Goal: Task Accomplishment & Management: Manage account settings

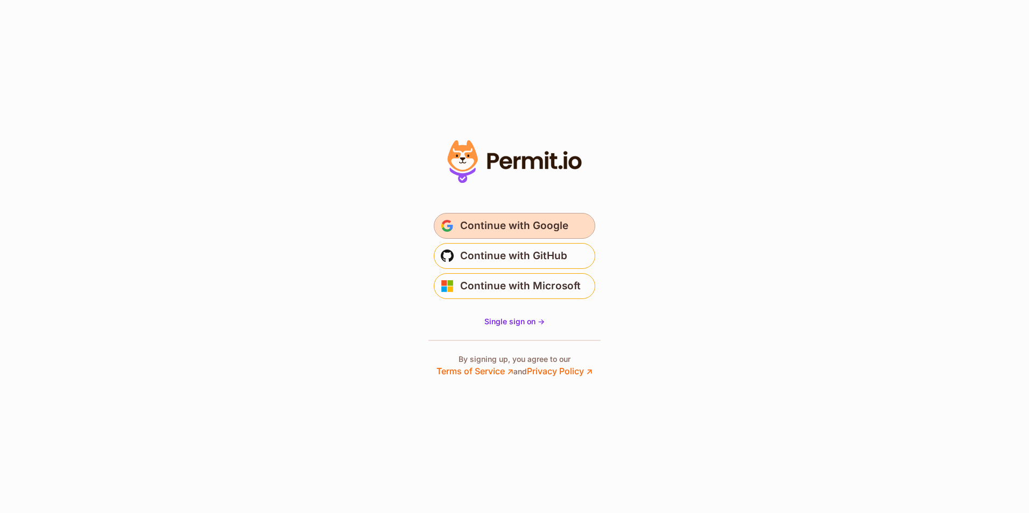
click at [519, 233] on span "Continue with Google" at bounding box center [514, 225] width 108 height 17
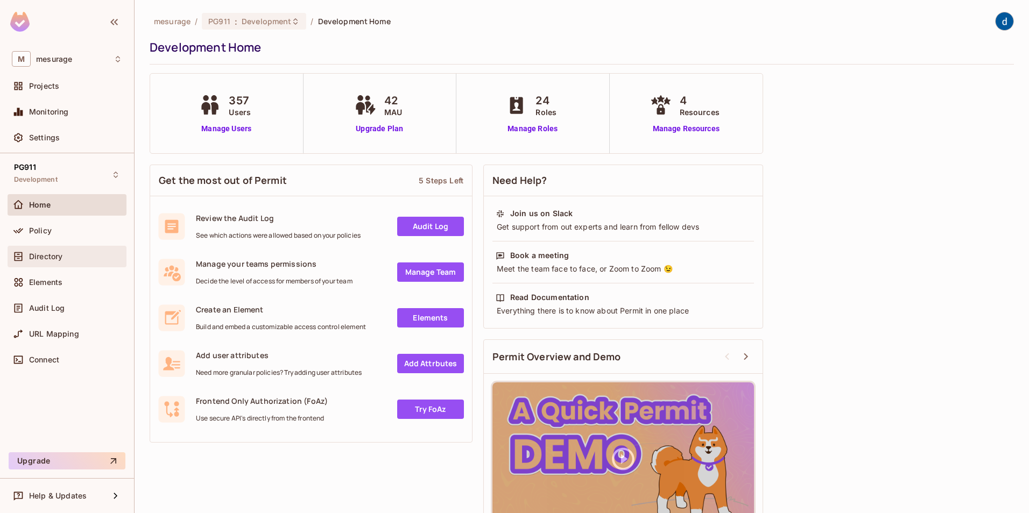
click at [24, 258] on span at bounding box center [18, 256] width 13 height 13
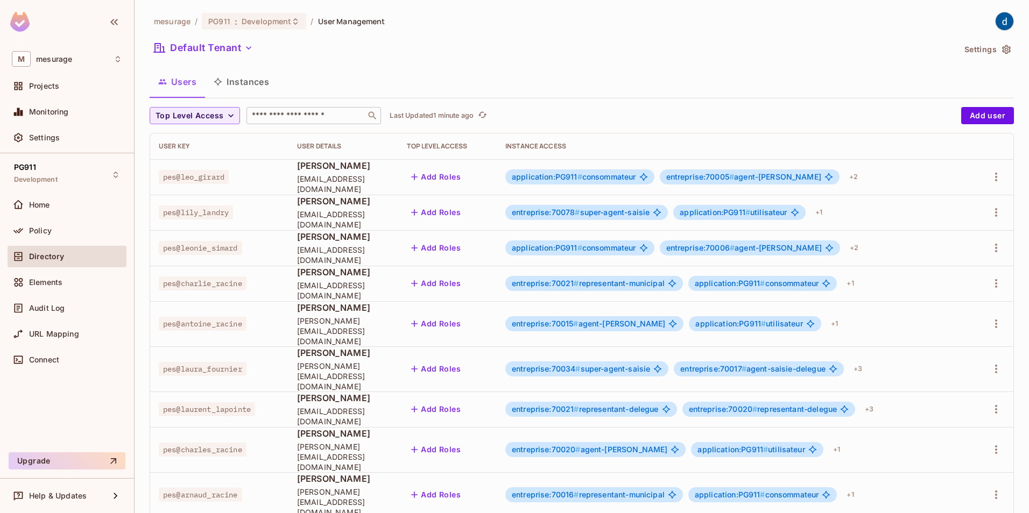
click at [259, 109] on div "​" at bounding box center [313, 115] width 135 height 17
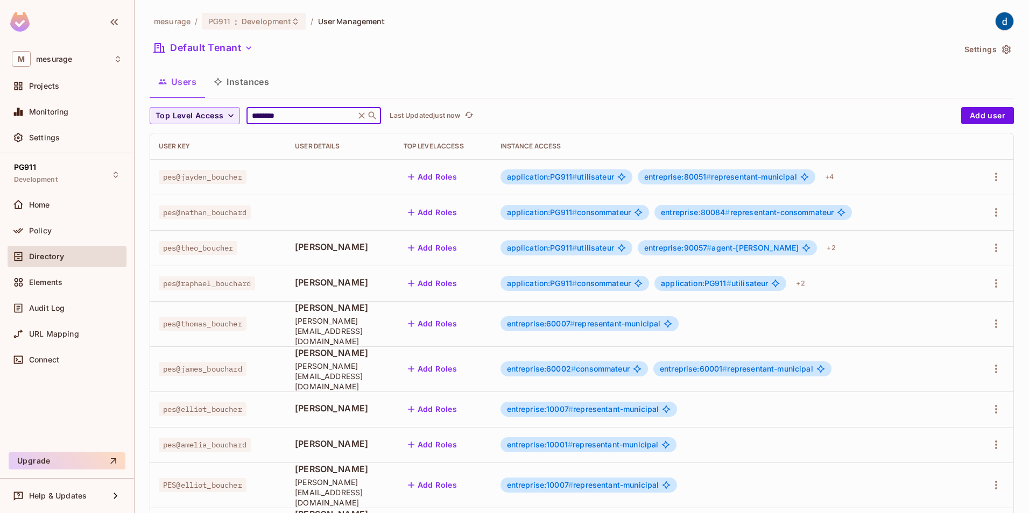
type input "********"
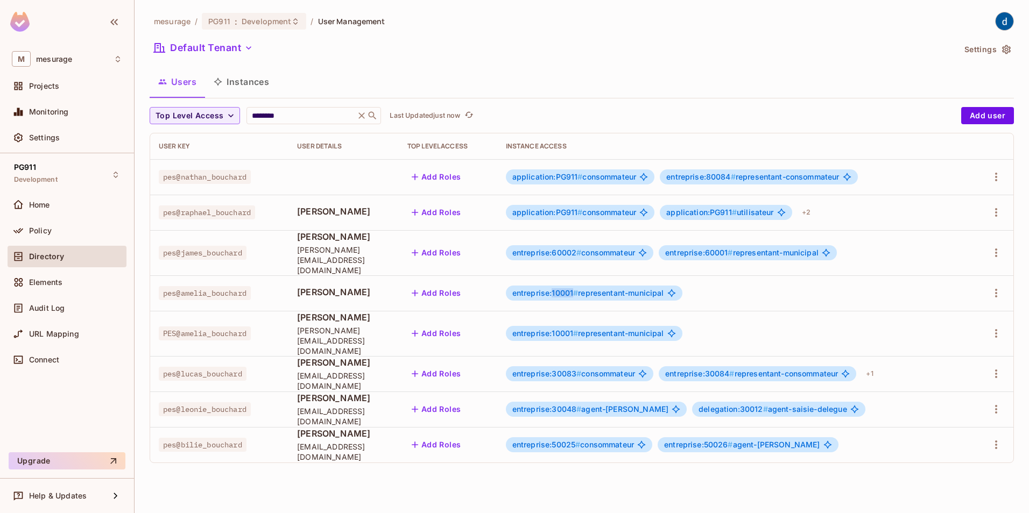
drag, startPoint x: 583, startPoint y: 285, endPoint x: 604, endPoint y: 285, distance: 21.0
click at [579, 288] on span "entreprise:10001 #" at bounding box center [545, 292] width 66 height 9
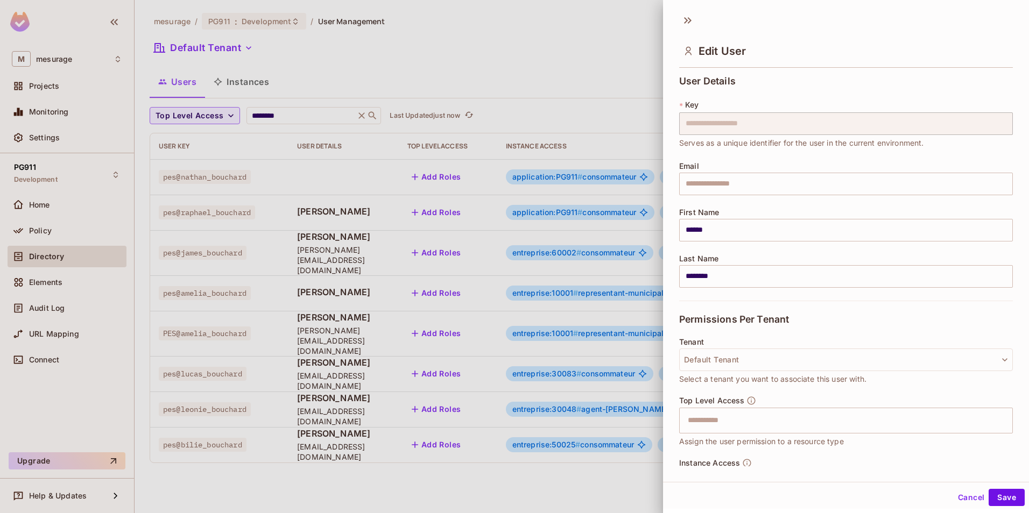
click at [542, 299] on div at bounding box center [514, 256] width 1029 height 513
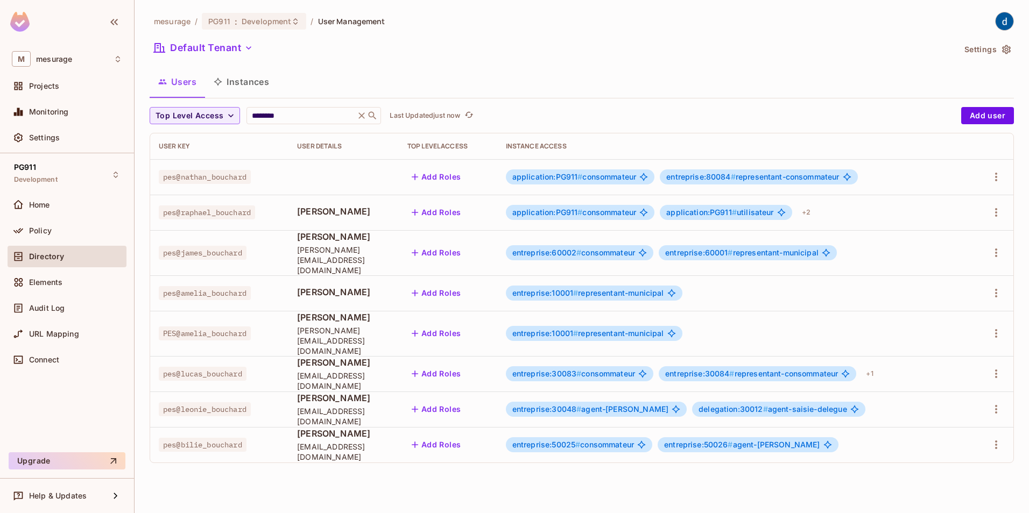
click at [240, 83] on button "Instances" at bounding box center [241, 81] width 73 height 27
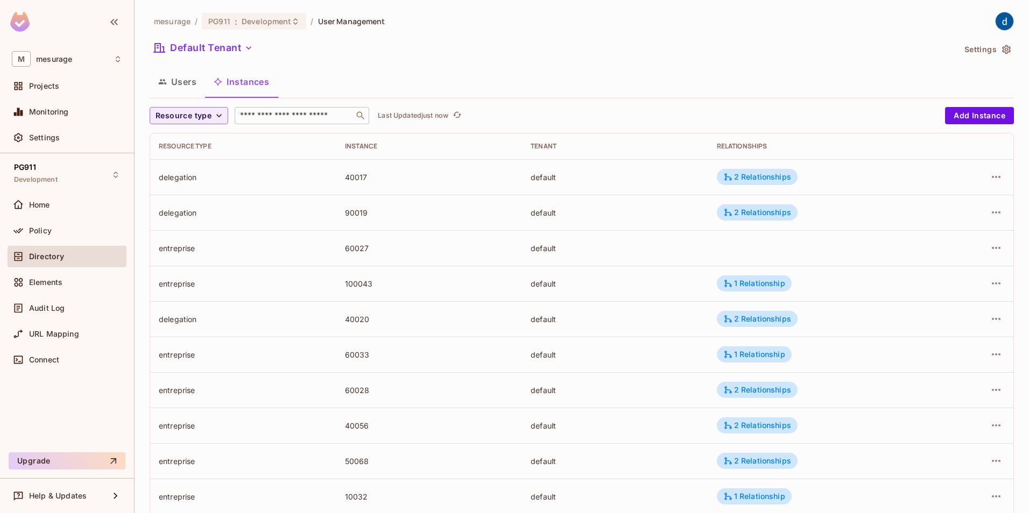
click at [270, 111] on input "text" at bounding box center [294, 115] width 113 height 11
type input "*****"
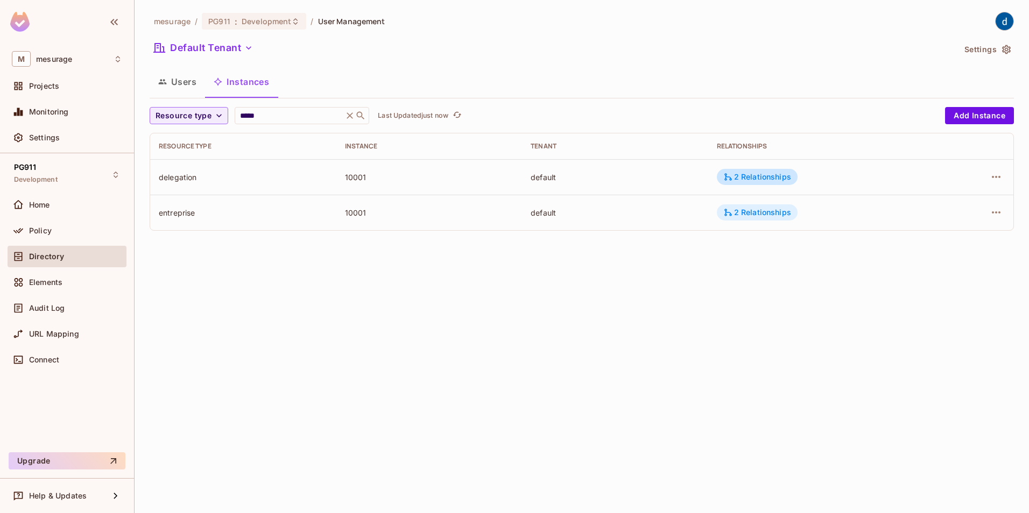
click at [773, 211] on div "2 Relationships" at bounding box center [757, 213] width 68 height 10
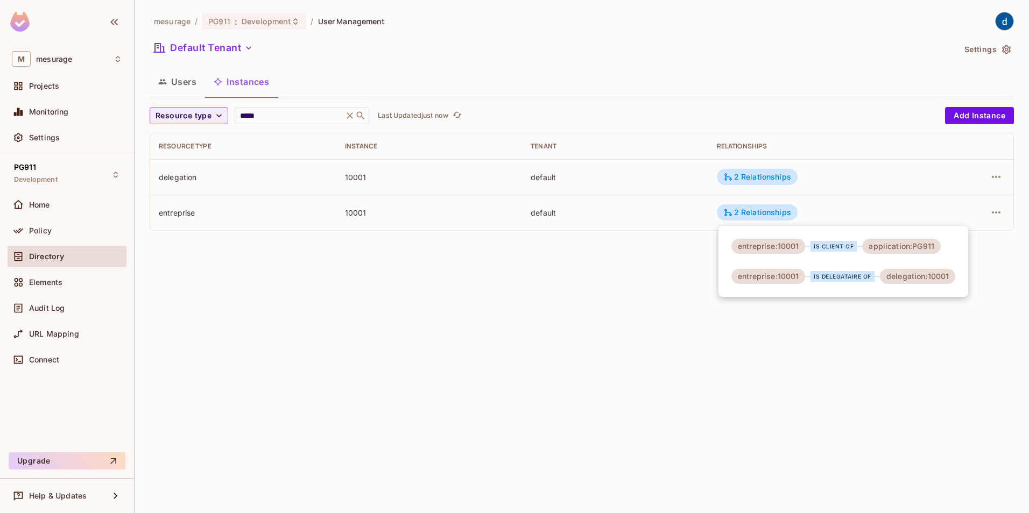
click at [758, 179] on div at bounding box center [514, 256] width 1029 height 513
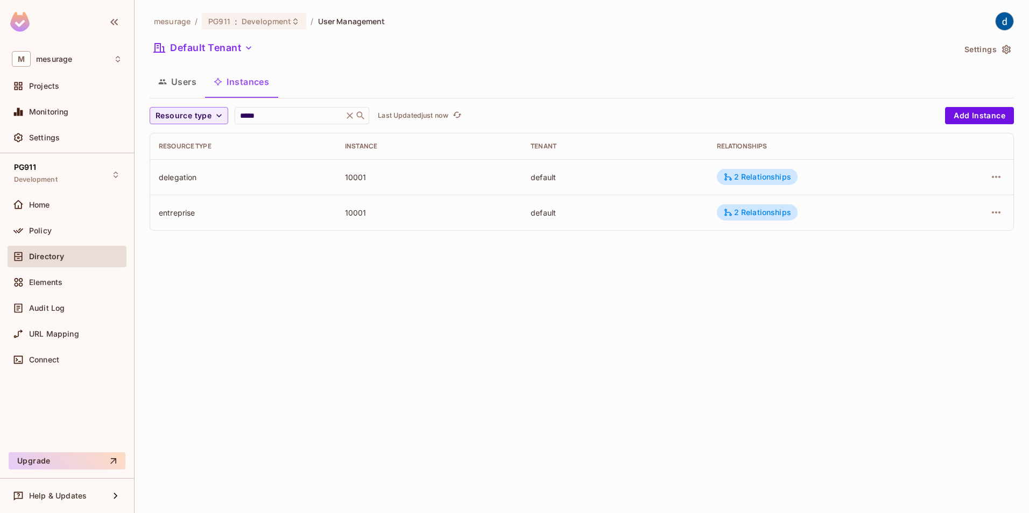
click at [758, 179] on div "2 Relationships" at bounding box center [757, 177] width 68 height 10
